Goal: Check status: Check status

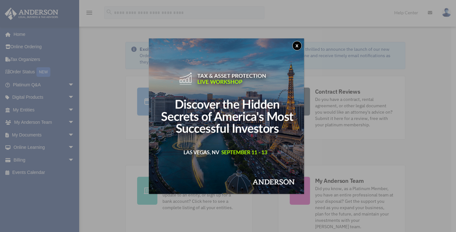
click at [299, 47] on button "x" at bounding box center [297, 46] width 10 height 10
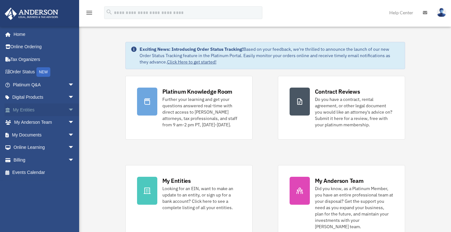
click at [69, 108] on span "arrow_drop_down" at bounding box center [74, 109] width 13 height 13
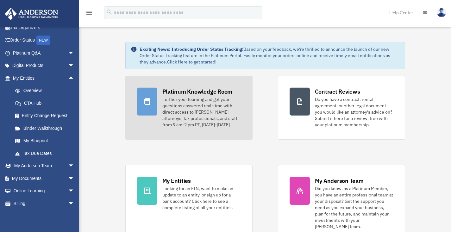
scroll to position [32, 0]
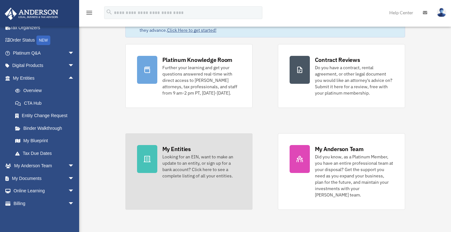
click at [179, 150] on div "My Entities" at bounding box center [176, 149] width 29 height 8
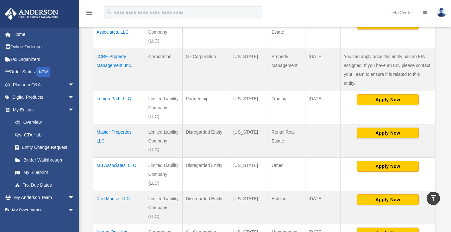
scroll to position [253, 0]
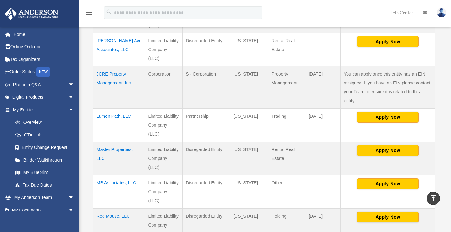
click at [111, 108] on td "Lumen Path, LLC" at bounding box center [119, 124] width 52 height 33
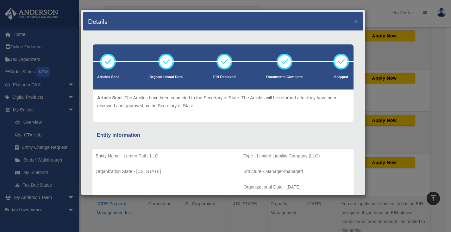
scroll to position [127, 0]
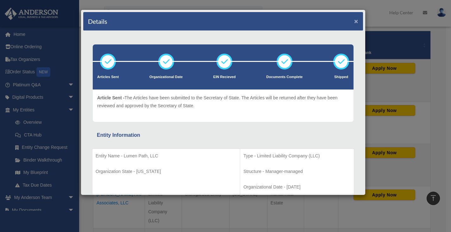
click at [354, 20] on button "×" at bounding box center [356, 21] width 4 height 7
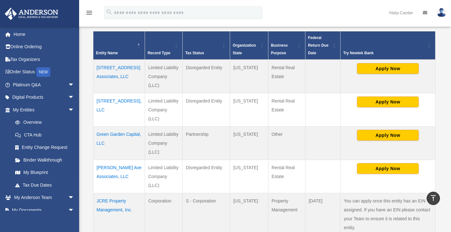
click at [115, 193] on td "JCRE Property Management, Inc." at bounding box center [119, 214] width 52 height 42
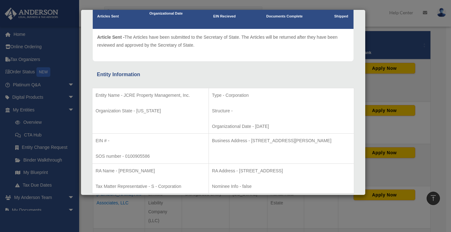
scroll to position [0, 0]
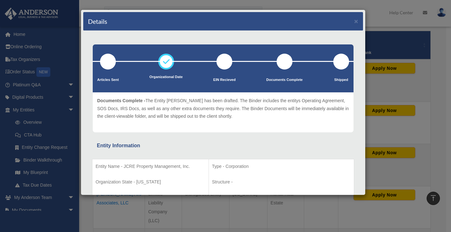
click at [381, 19] on div "Details × Articles Sent Organizational Date" at bounding box center [225, 116] width 451 height 232
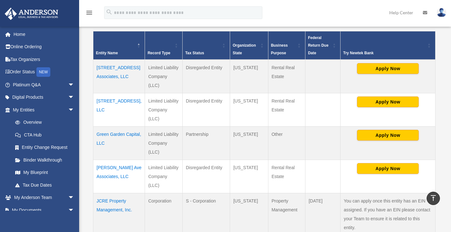
scroll to position [222, 0]
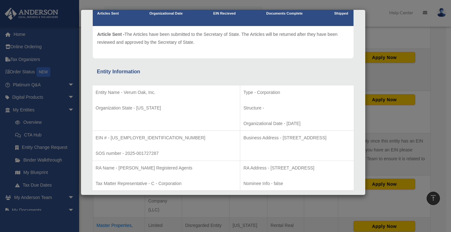
scroll to position [95, 0]
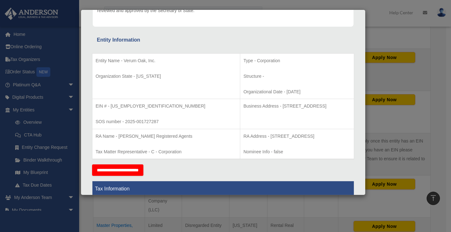
click at [382, 17] on div "Details × Articles Sent Organizational Date" at bounding box center [225, 116] width 451 height 232
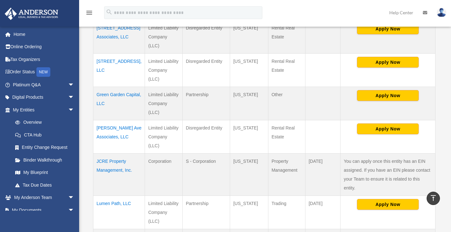
scroll to position [127, 0]
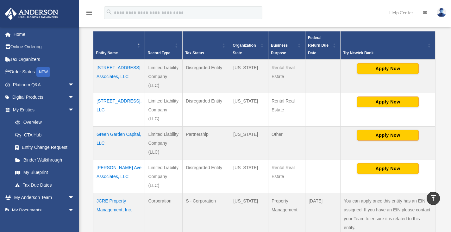
click at [112, 73] on td "[STREET_ADDRESS] Associates, LLC" at bounding box center [119, 77] width 52 height 34
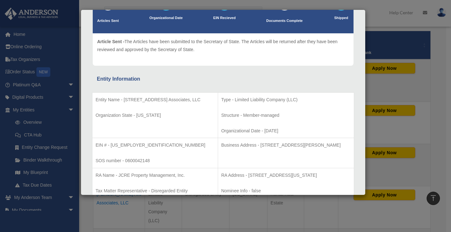
scroll to position [0, 0]
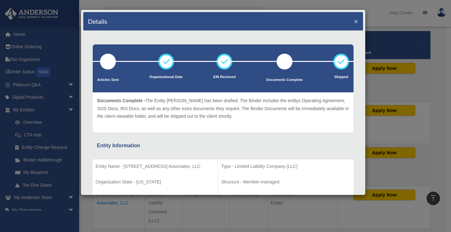
click at [354, 22] on button "×" at bounding box center [356, 21] width 4 height 7
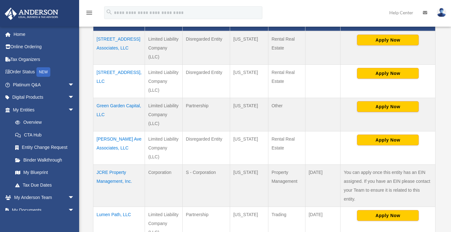
scroll to position [158, 0]
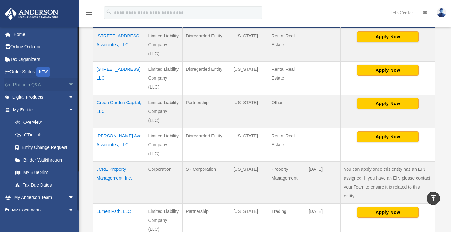
click at [69, 84] on span "arrow_drop_down" at bounding box center [74, 84] width 13 height 13
